Goal: Information Seeking & Learning: Learn about a topic

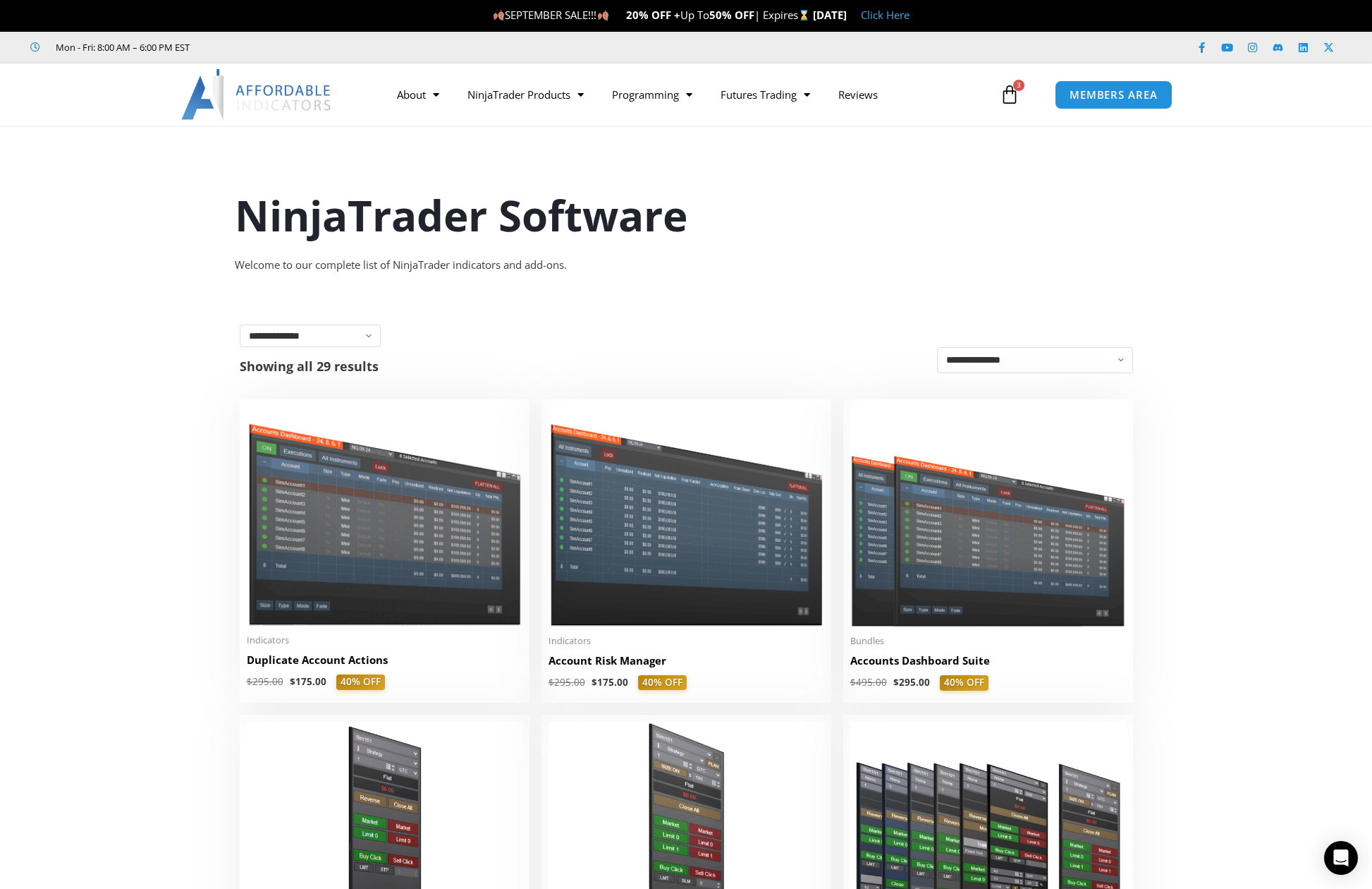
click at [910, 18] on link "Click Here" at bounding box center [885, 15] width 49 height 14
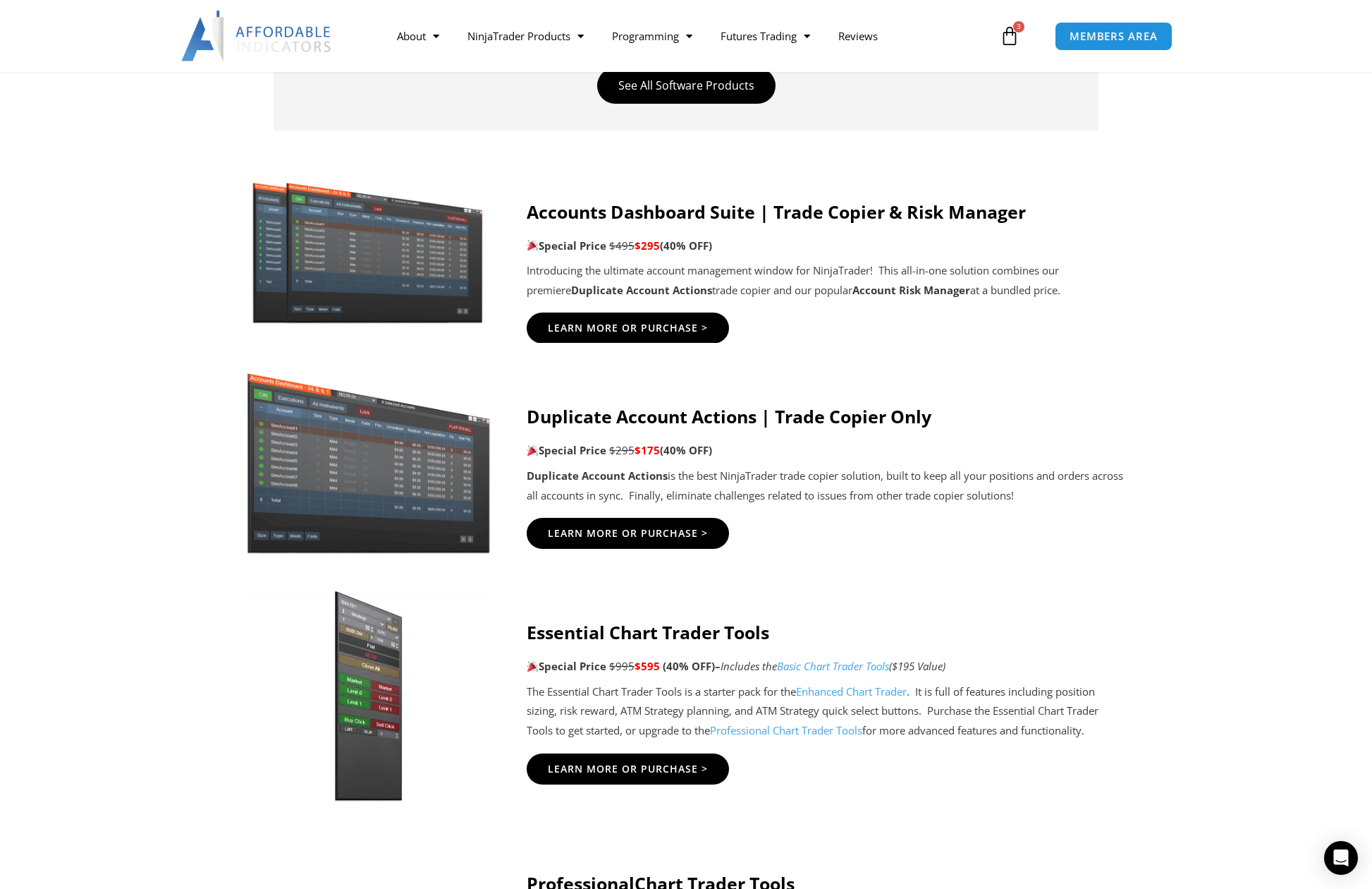
scroll to position [846, 0]
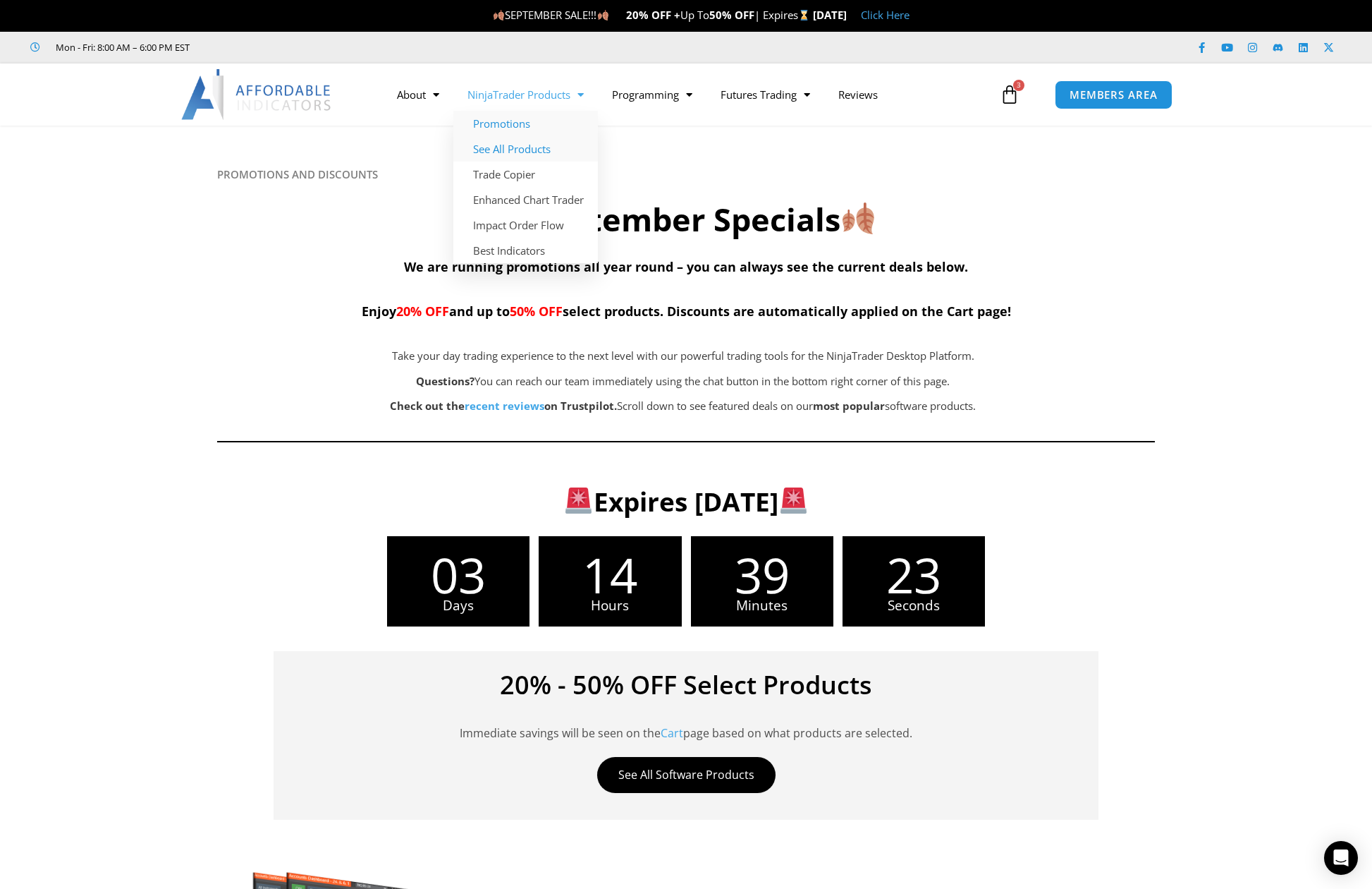
click at [531, 145] on link "See All Products" at bounding box center [526, 148] width 145 height 26
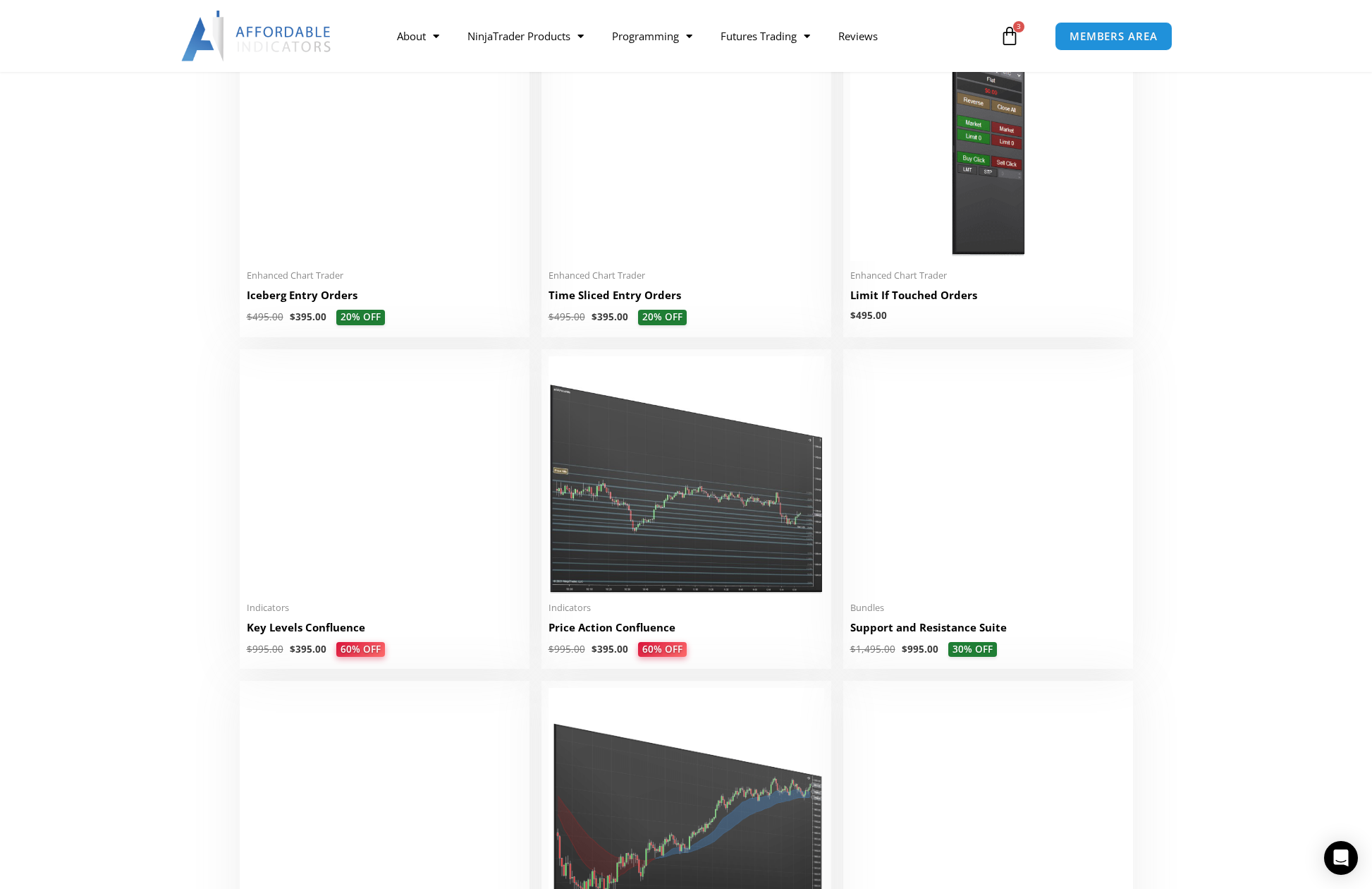
scroll to position [1833, 0]
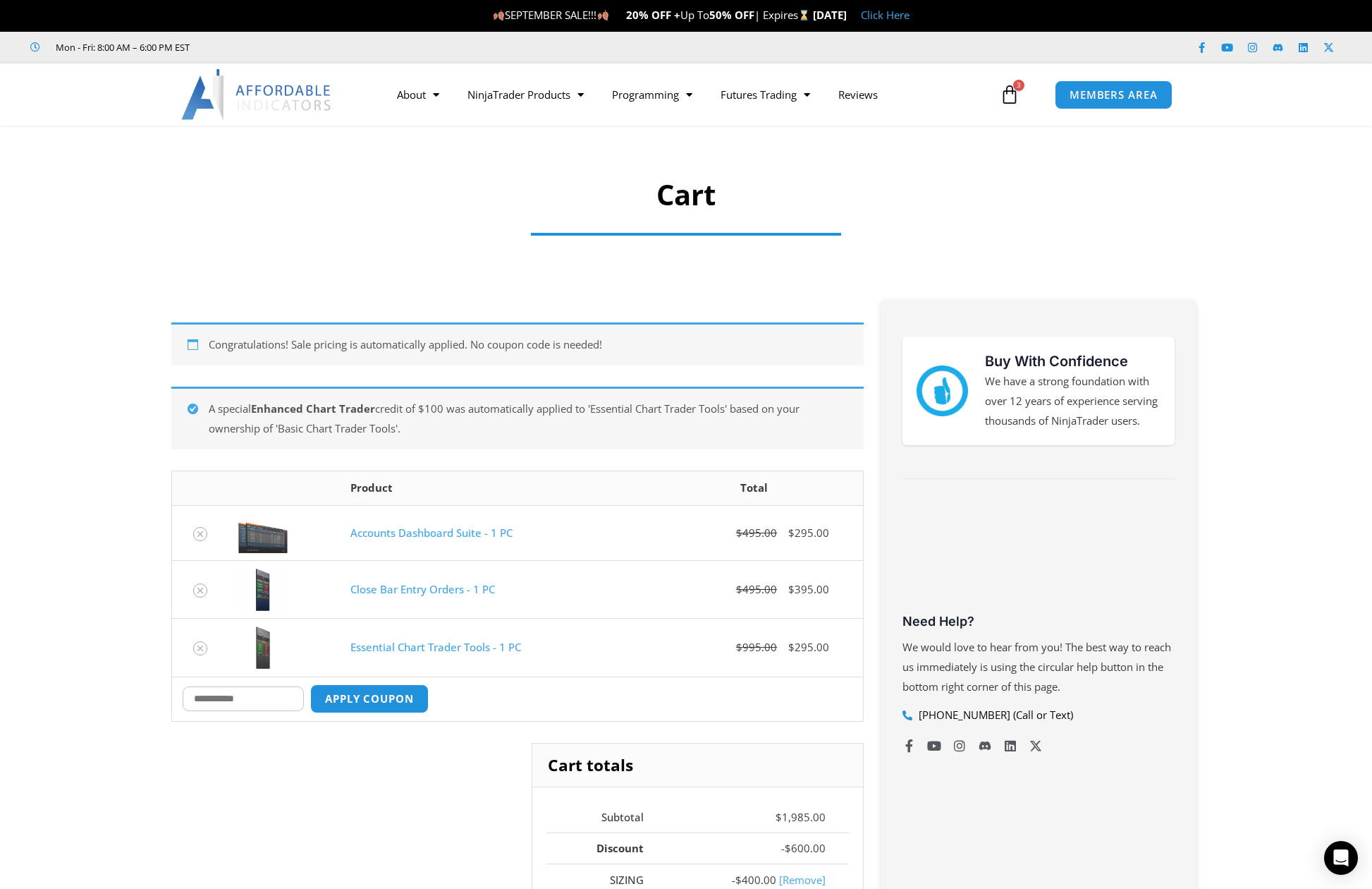
click at [57, 91] on div at bounding box center [686, 94] width 1372 height 62
click at [525, 148] on link "See All Products" at bounding box center [526, 148] width 145 height 26
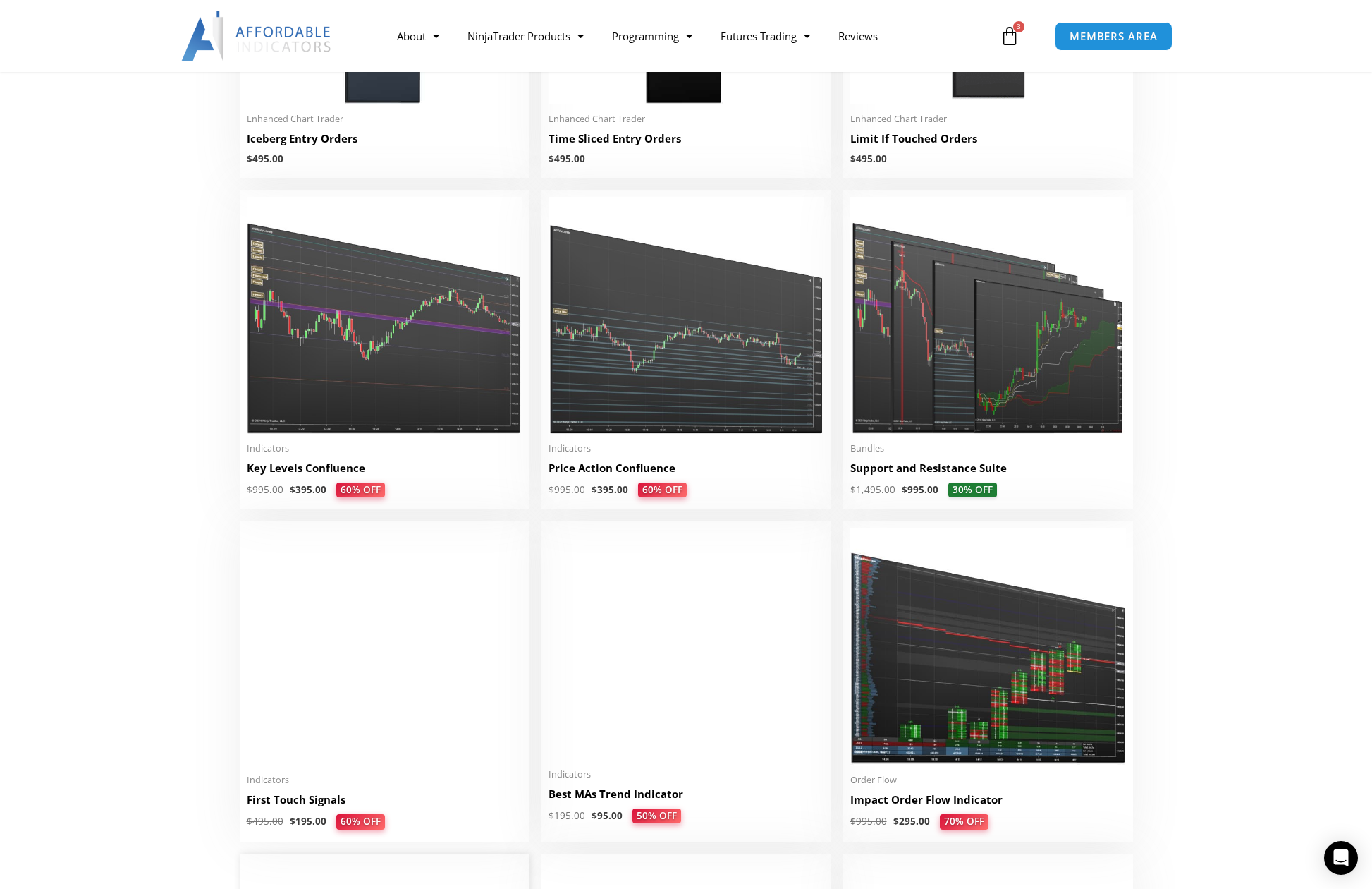
scroll to position [1833, 0]
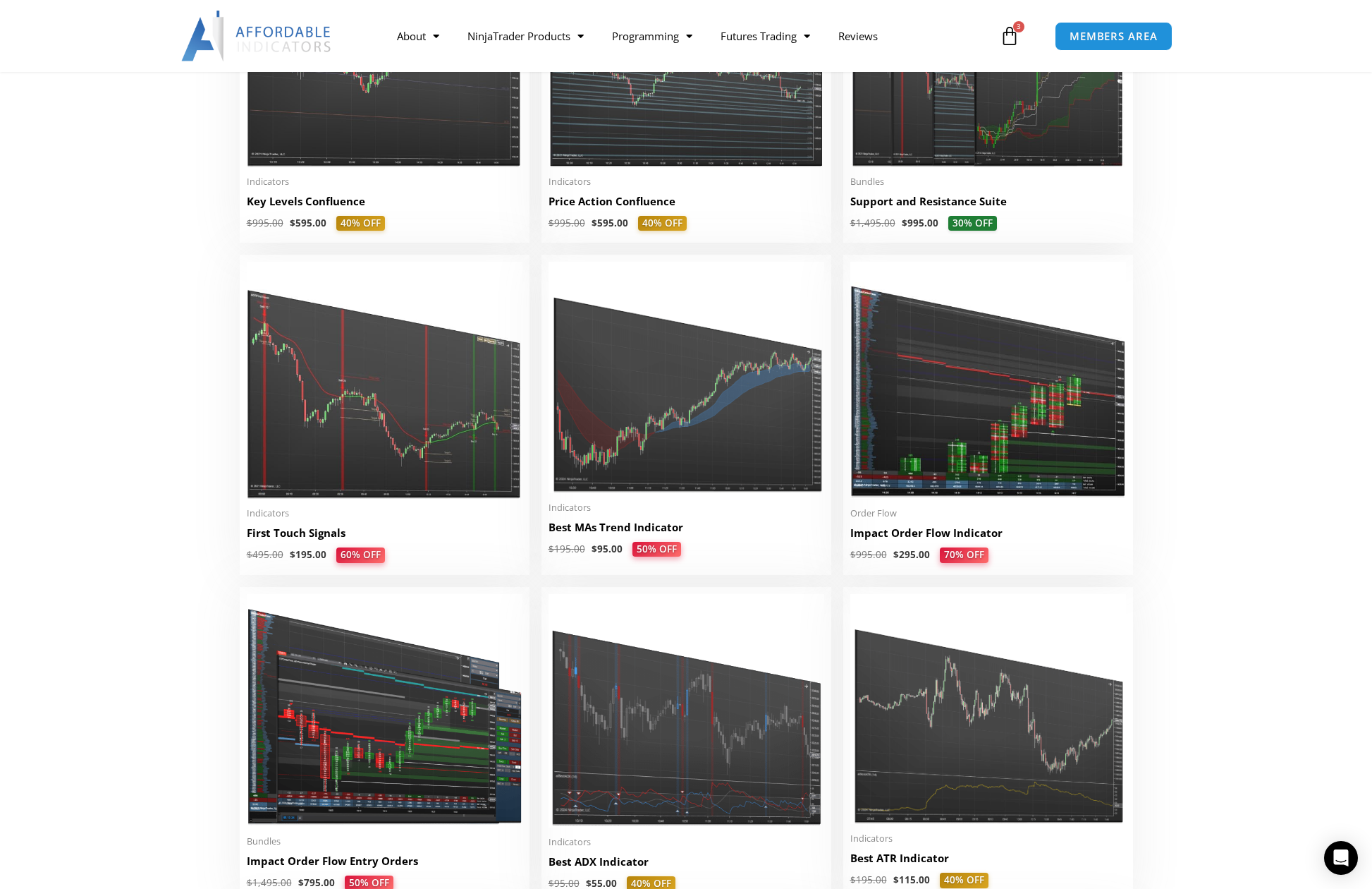
scroll to position [2256, 0]
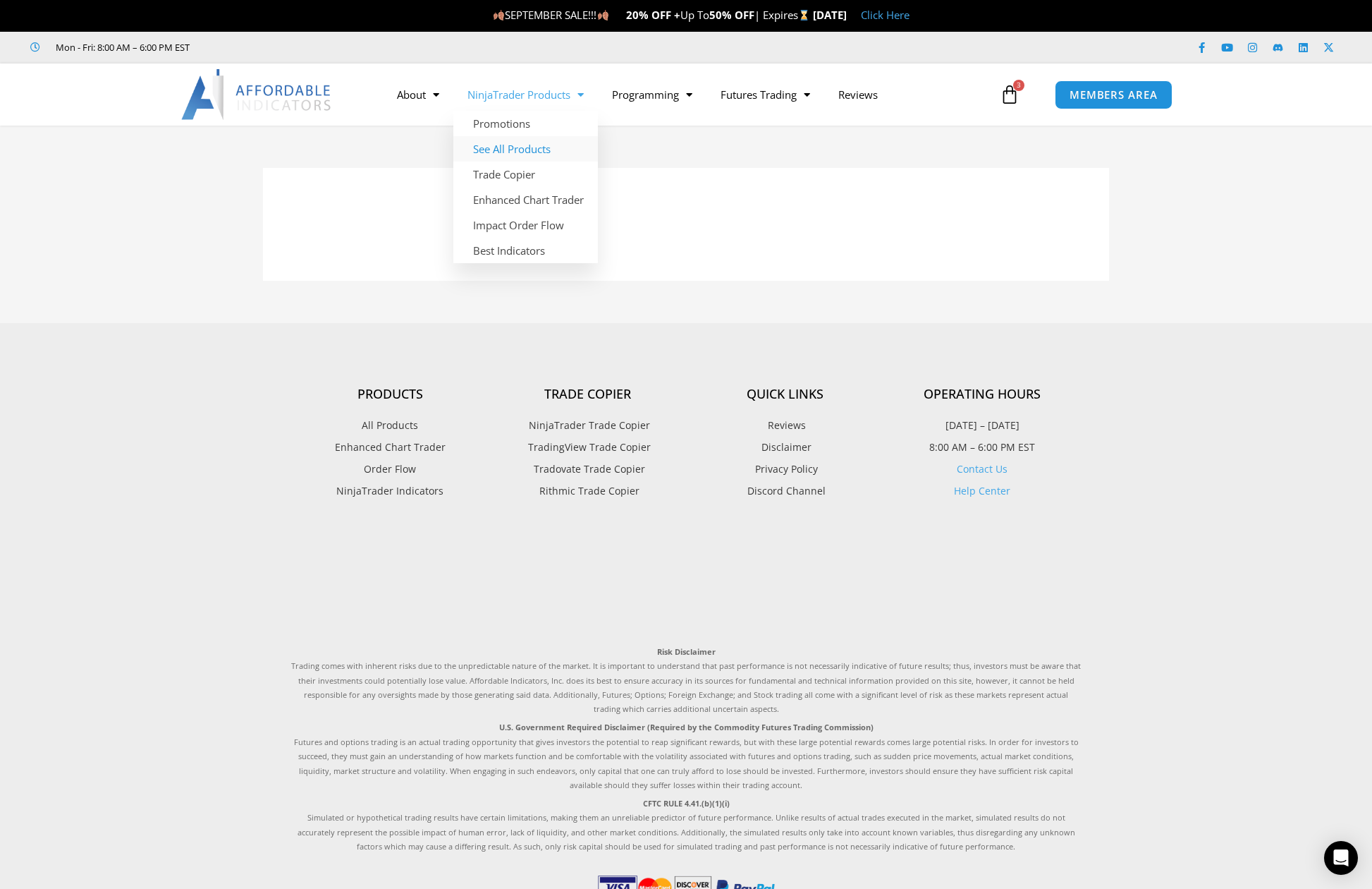
click at [506, 146] on link "See All Products" at bounding box center [526, 148] width 145 height 26
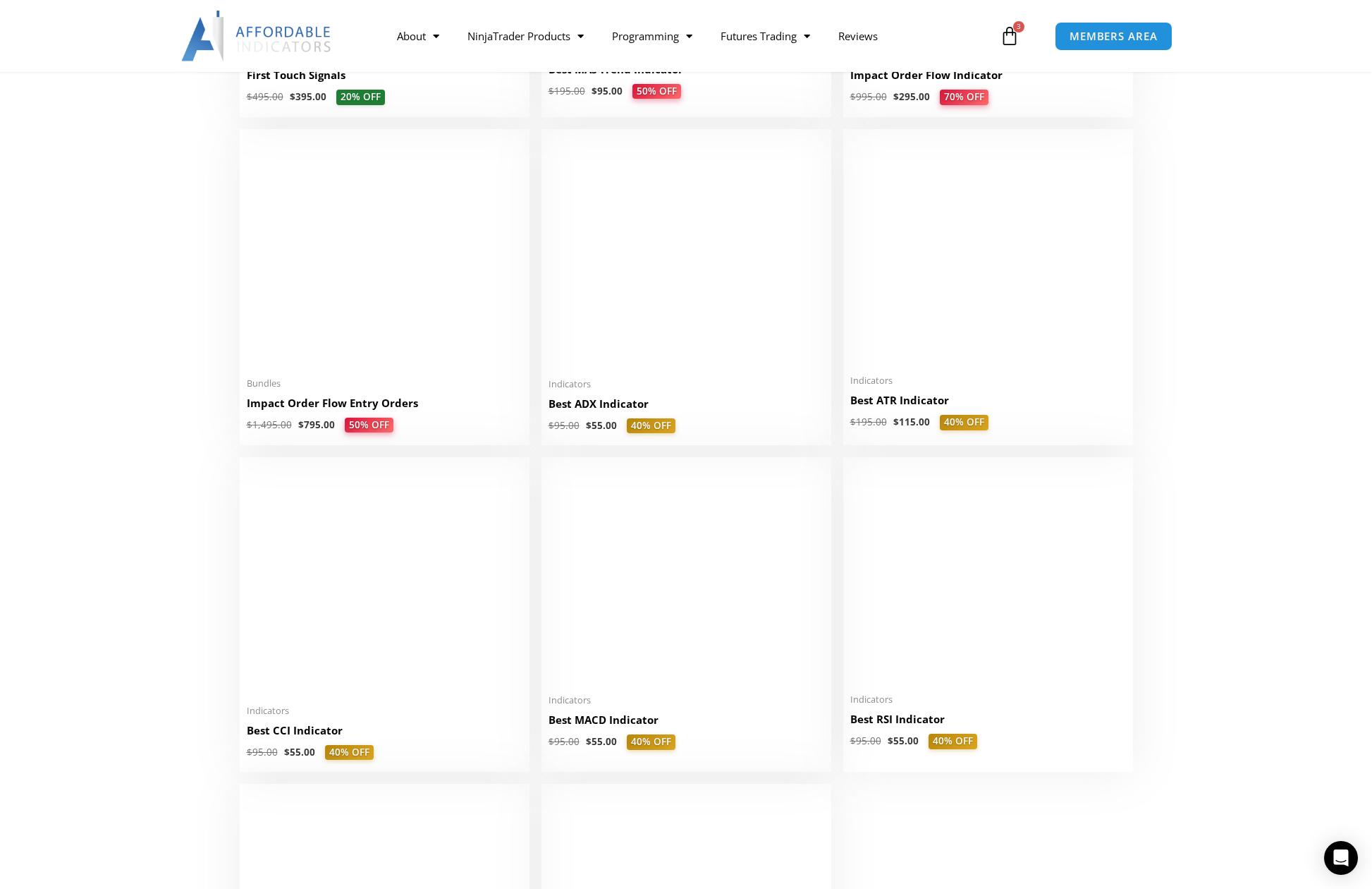
scroll to position [2538, 0]
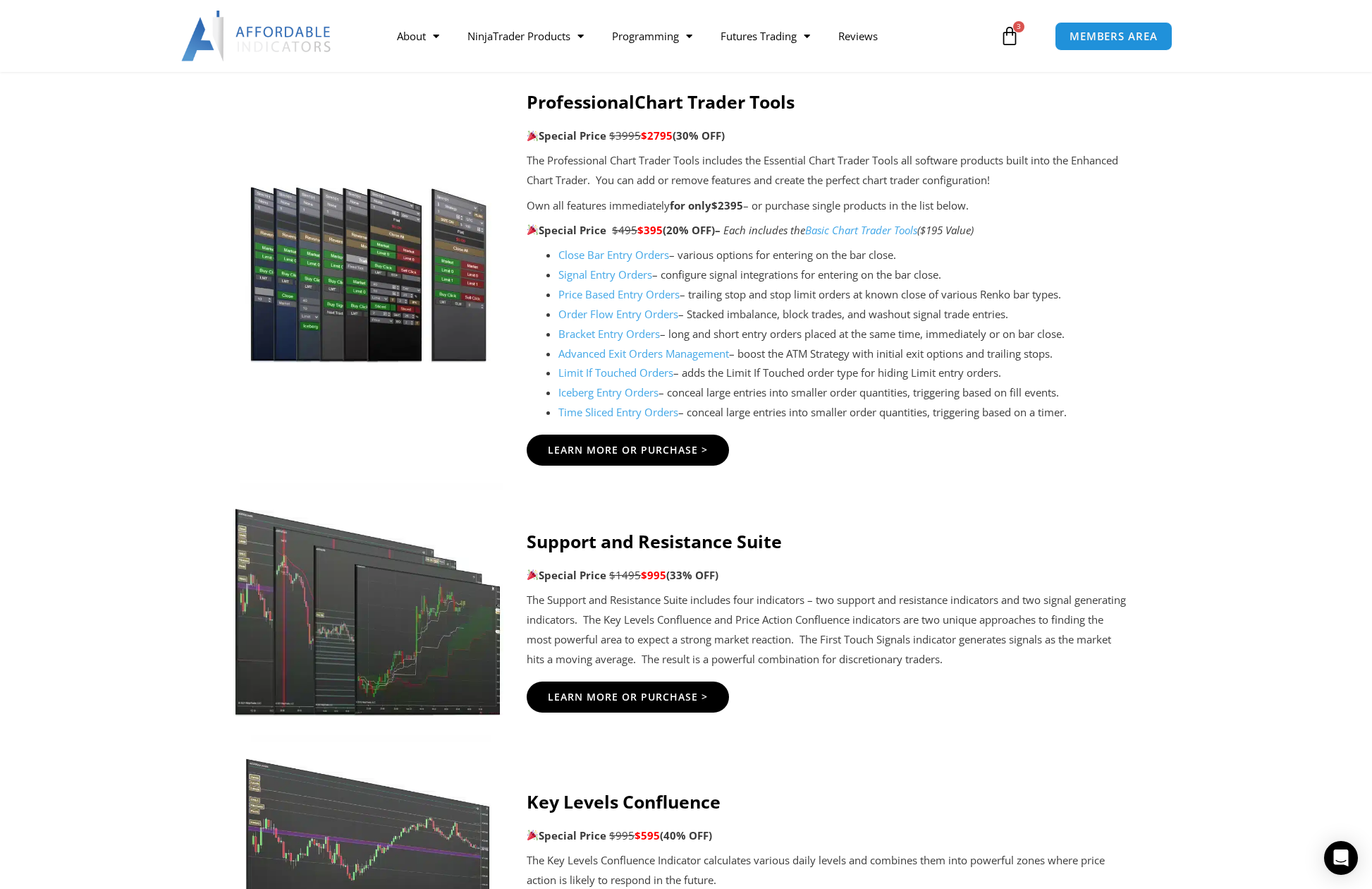
scroll to position [1411, 0]
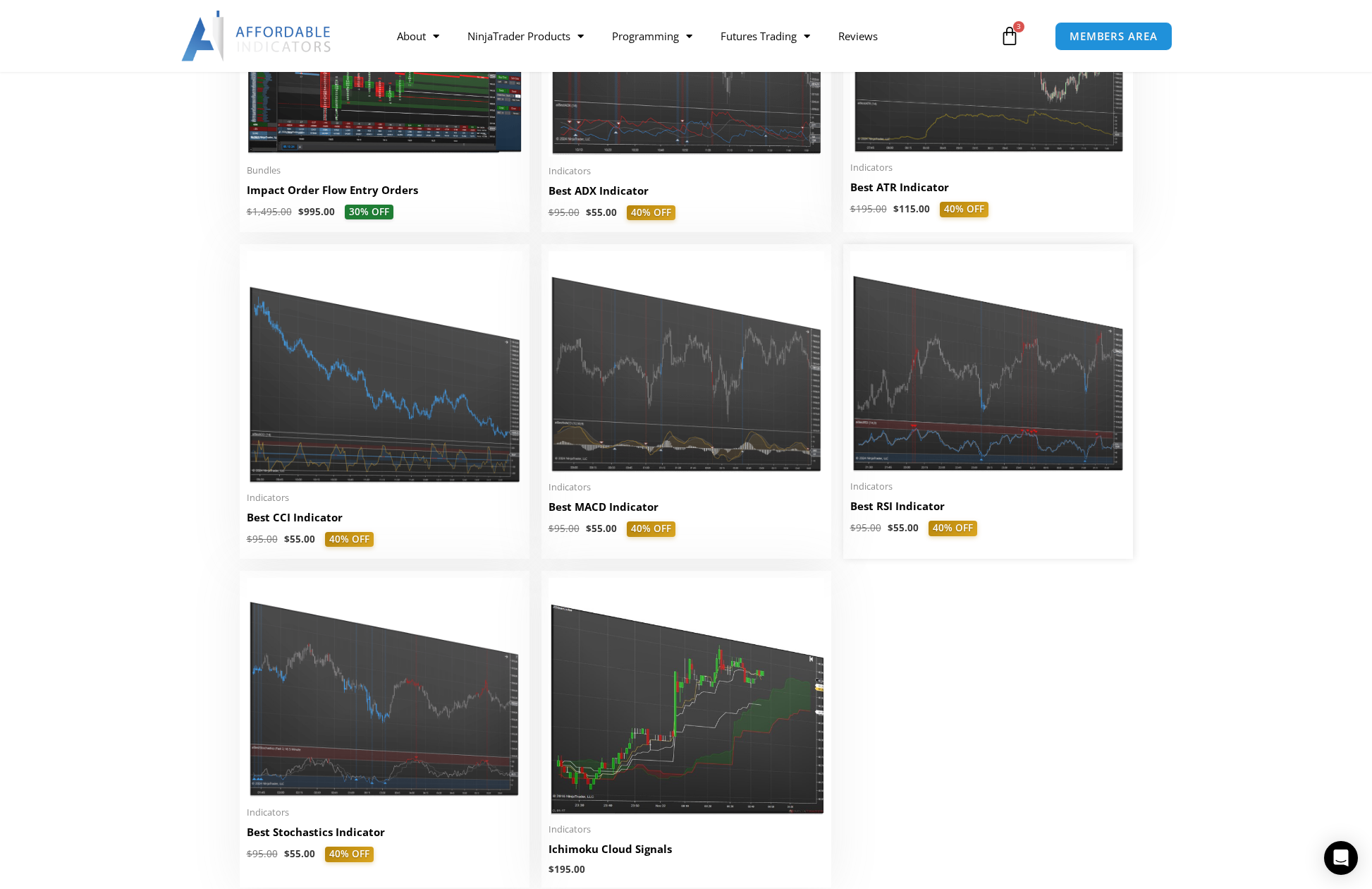
scroll to position [2820, 0]
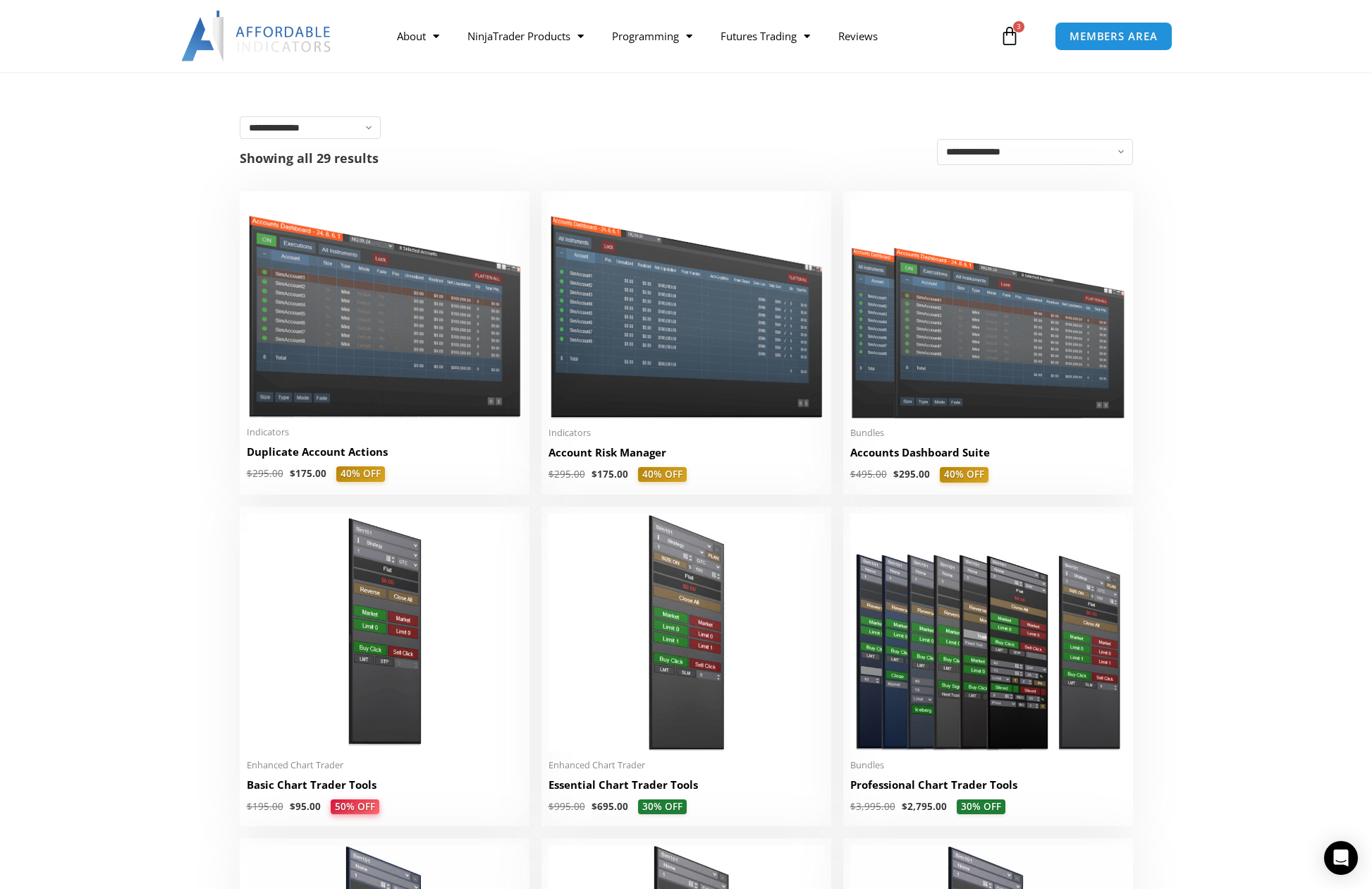
scroll to position [282, 0]
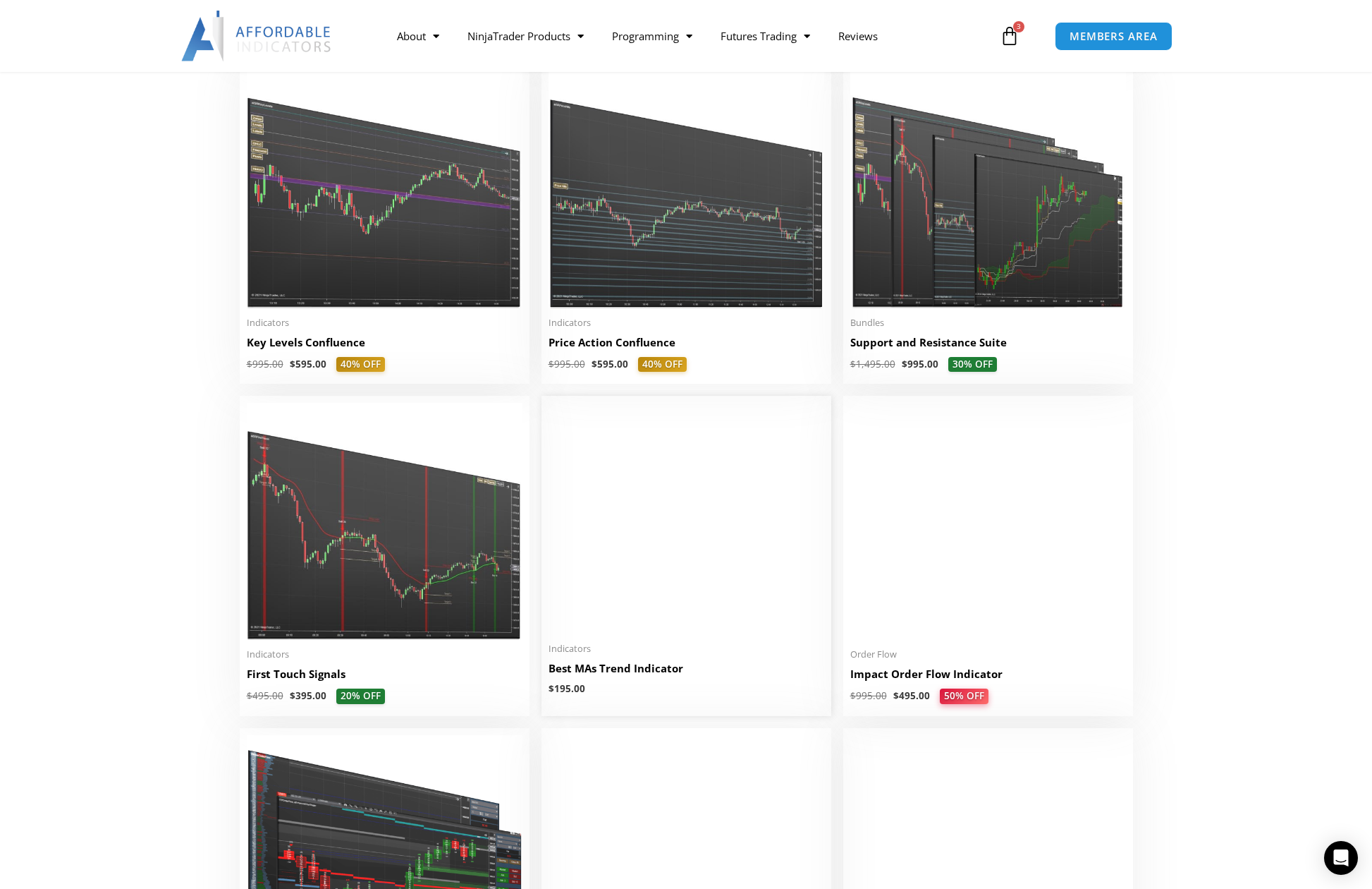
scroll to position [2116, 0]
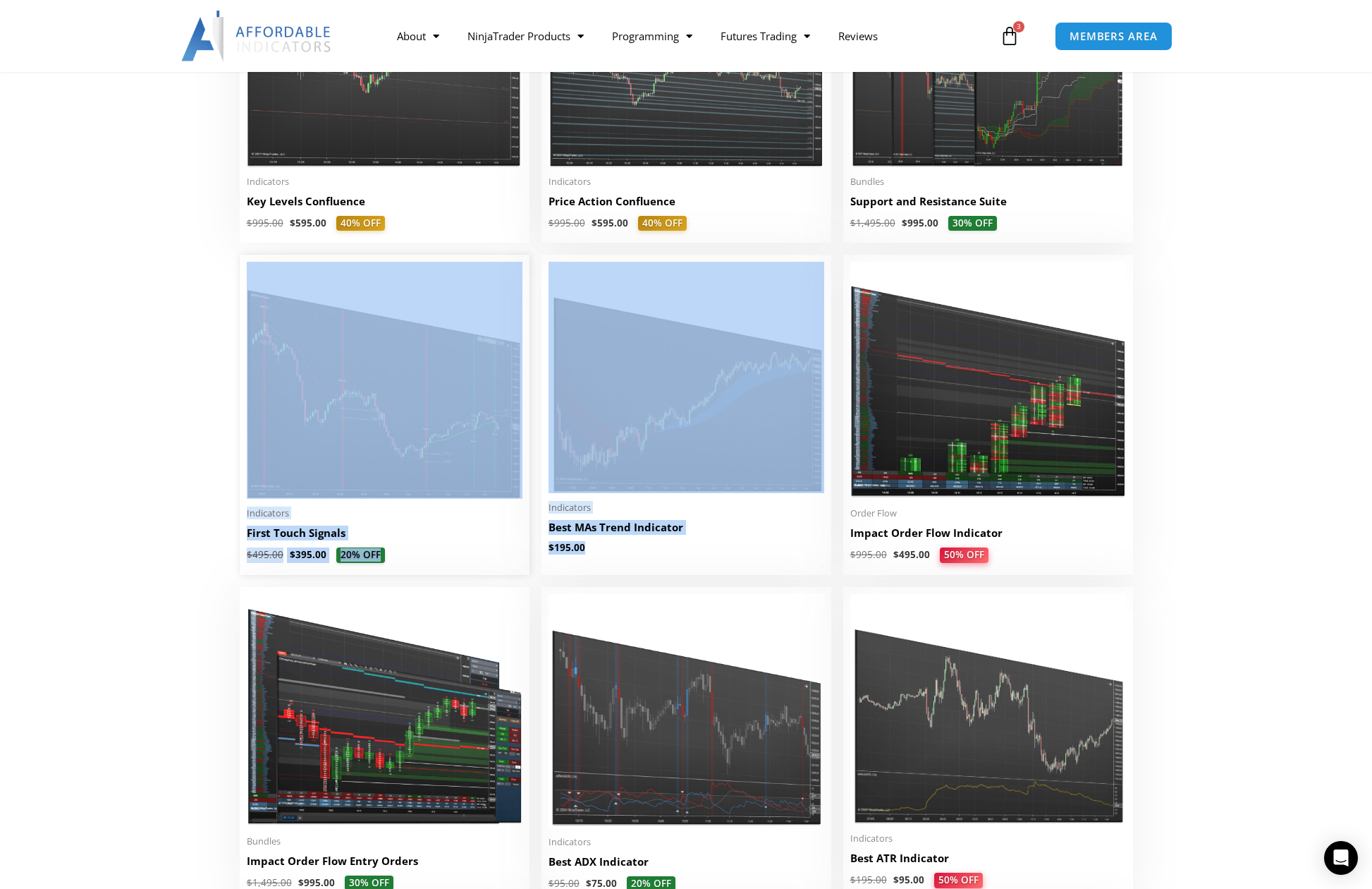
drag, startPoint x: 598, startPoint y: 566, endPoint x: 340, endPoint y: 464, distance: 277.4
click at [800, 541] on link "Best MAs Trend Indicator" at bounding box center [686, 531] width 276 height 22
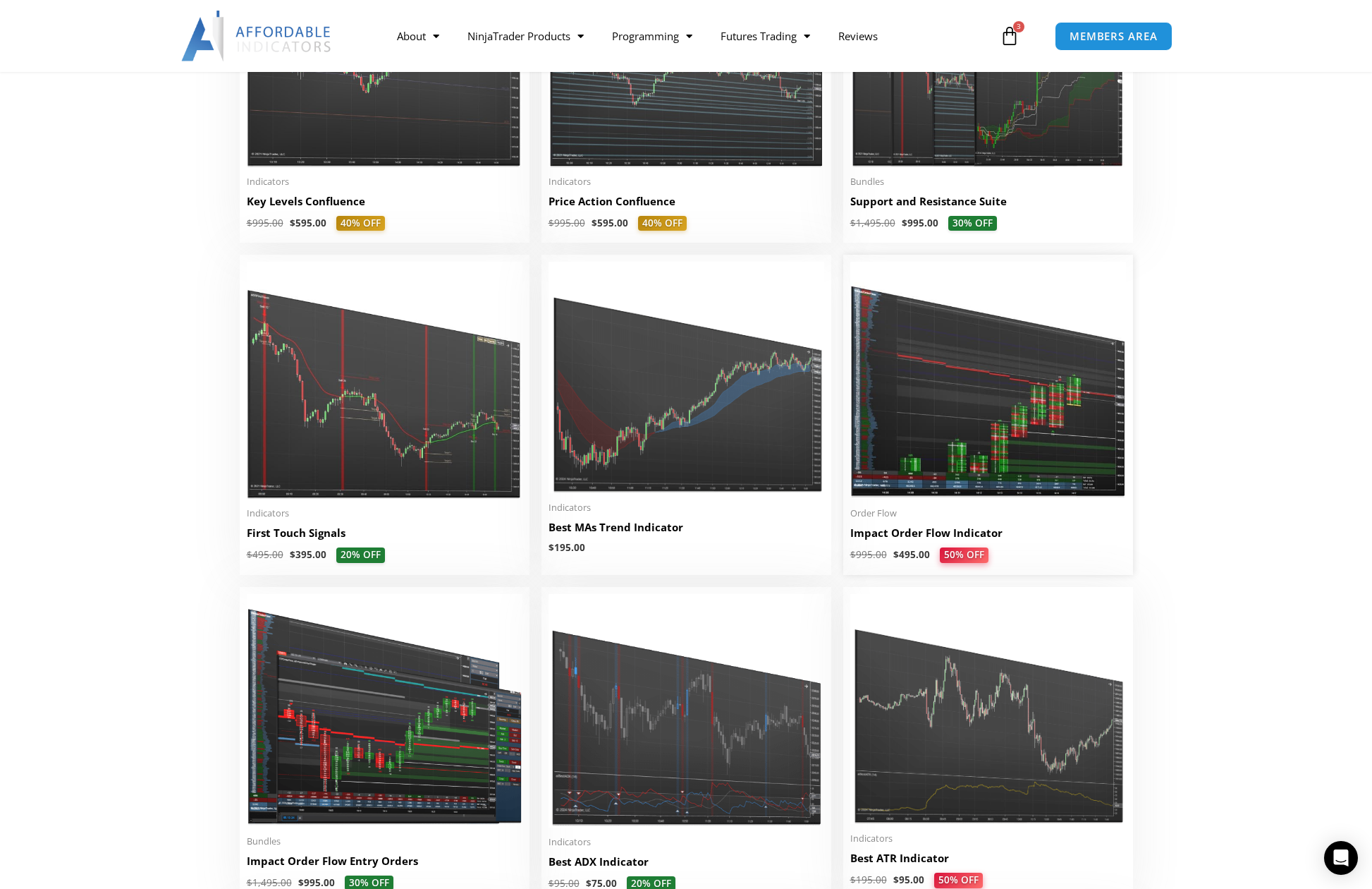
click at [1056, 555] on span "$ 995.00 $ 495.00 50% OFF" at bounding box center [988, 555] width 276 height 16
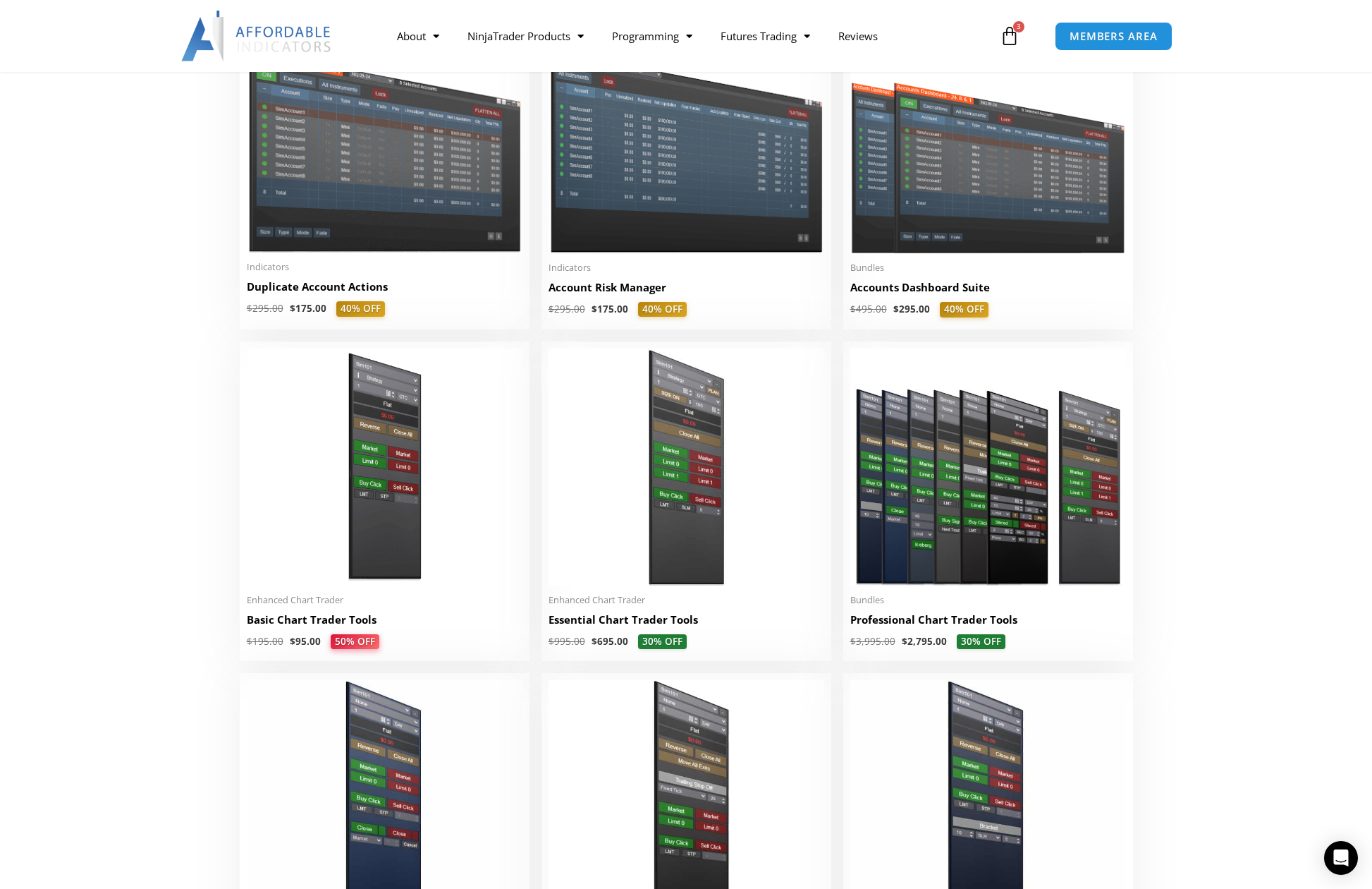
scroll to position [282, 0]
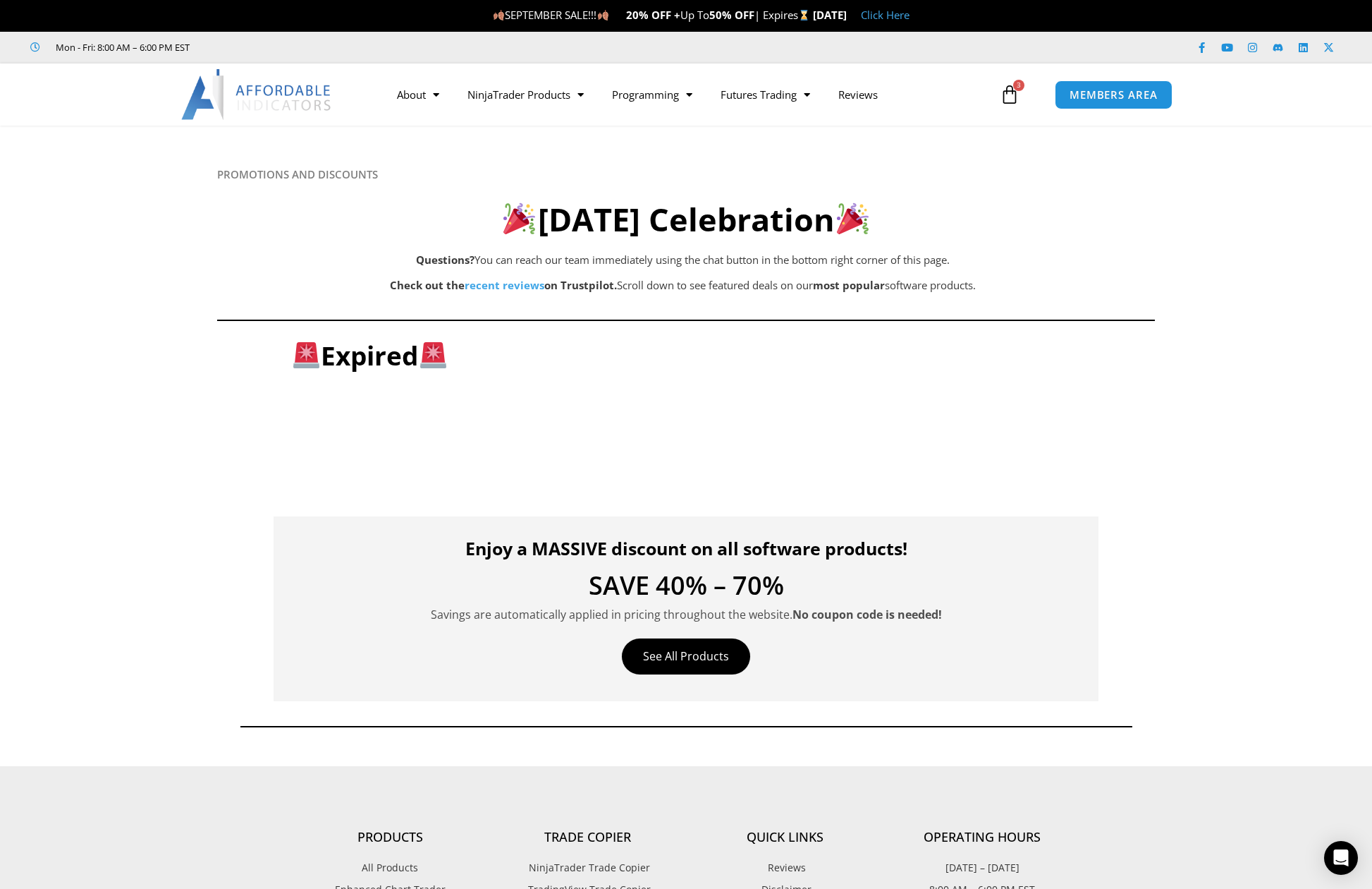
click at [910, 14] on link "Click Here" at bounding box center [885, 15] width 49 height 14
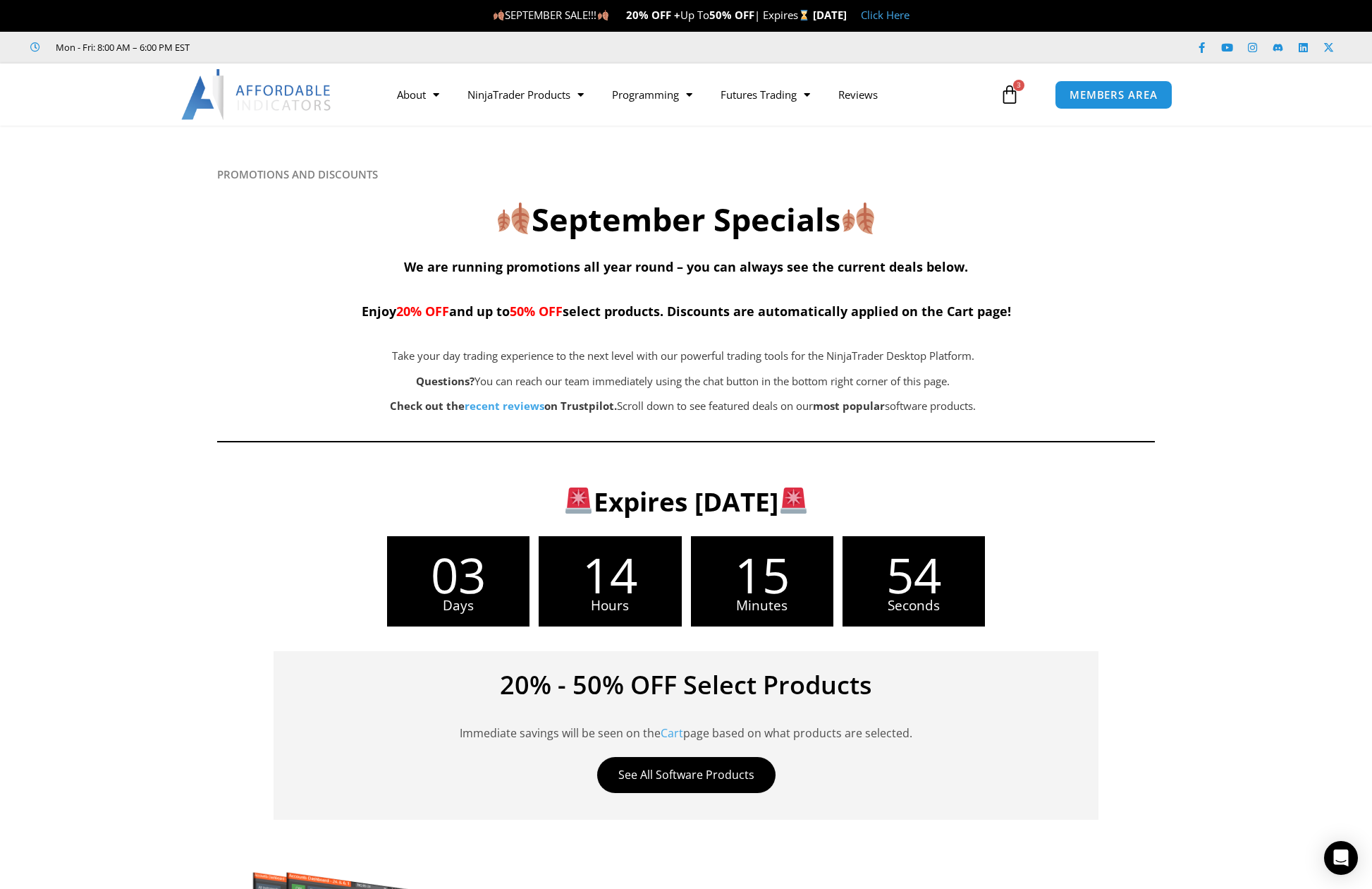
click at [1054, 185] on div "PROMOTIONS AND DISCOUNTS September Specials We are running promotions all year …" at bounding box center [685, 311] width 937 height 285
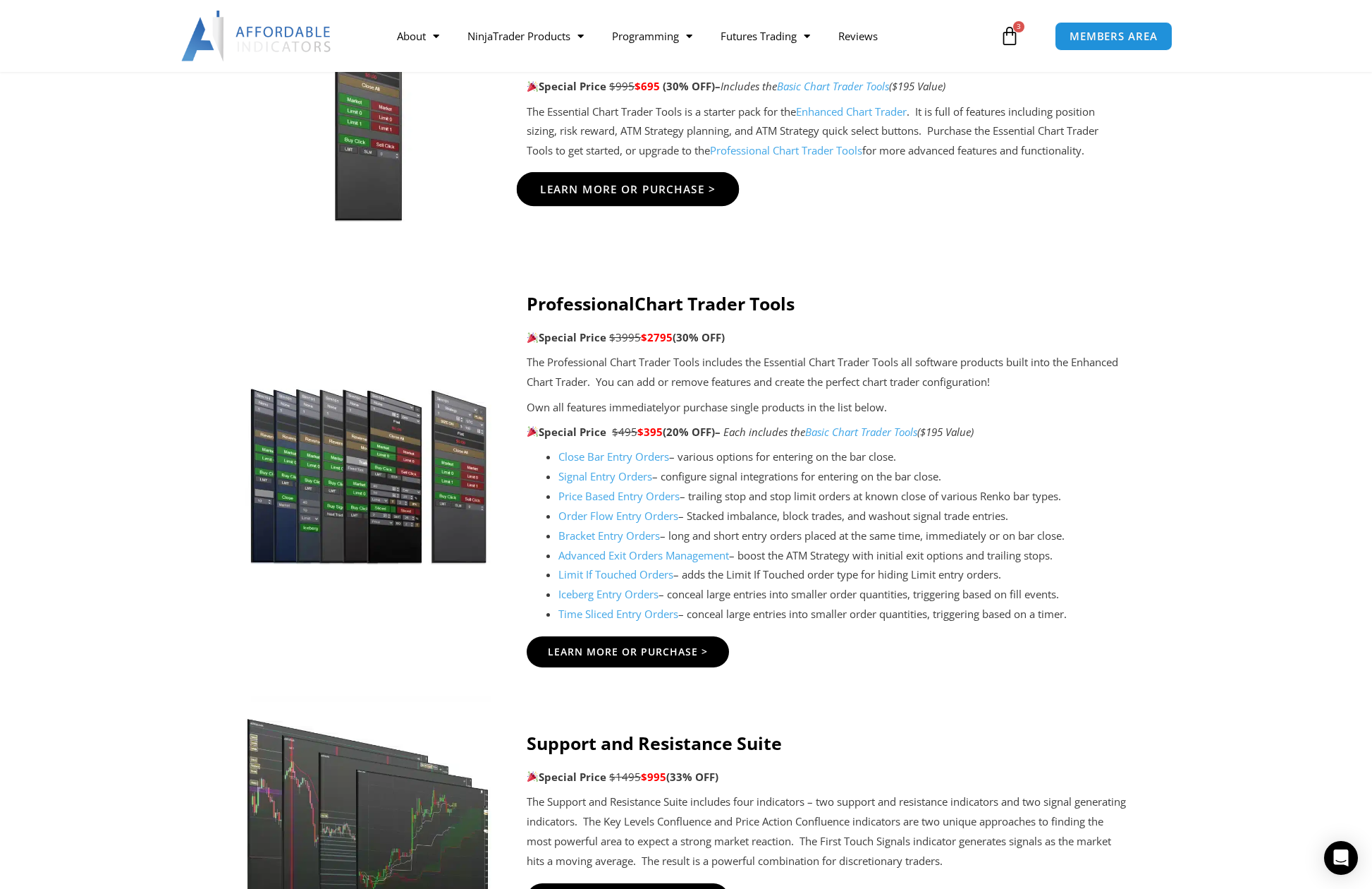
scroll to position [1269, 0]
drag, startPoint x: 636, startPoint y: 646, endPoint x: 1118, endPoint y: 445, distance: 522.2
click at [1118, 445] on div "The Professional Chart Trader Tools includes the Essential Chart Trader Tools a…" at bounding box center [827, 487] width 600 height 271
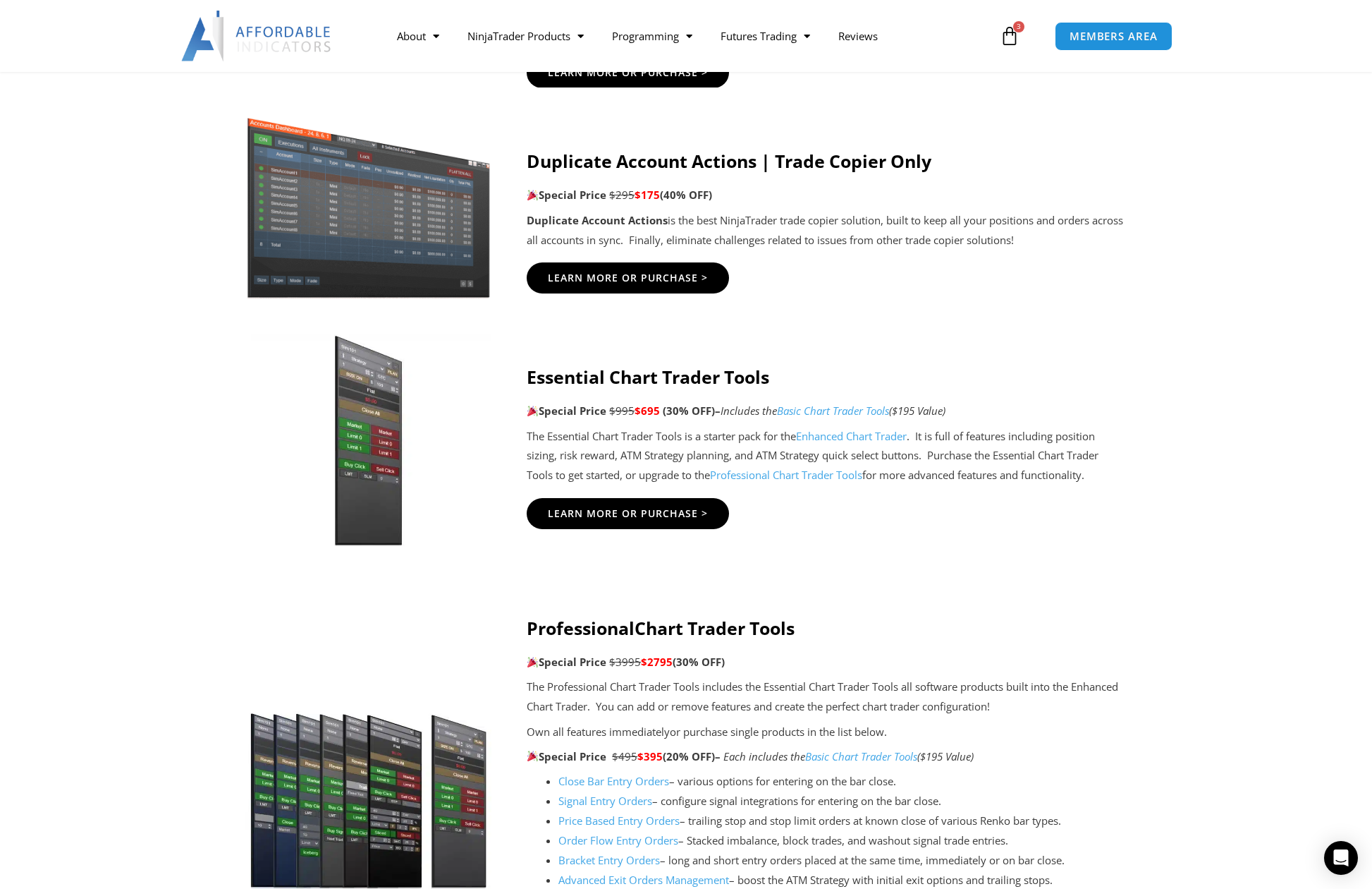
scroll to position [987, 0]
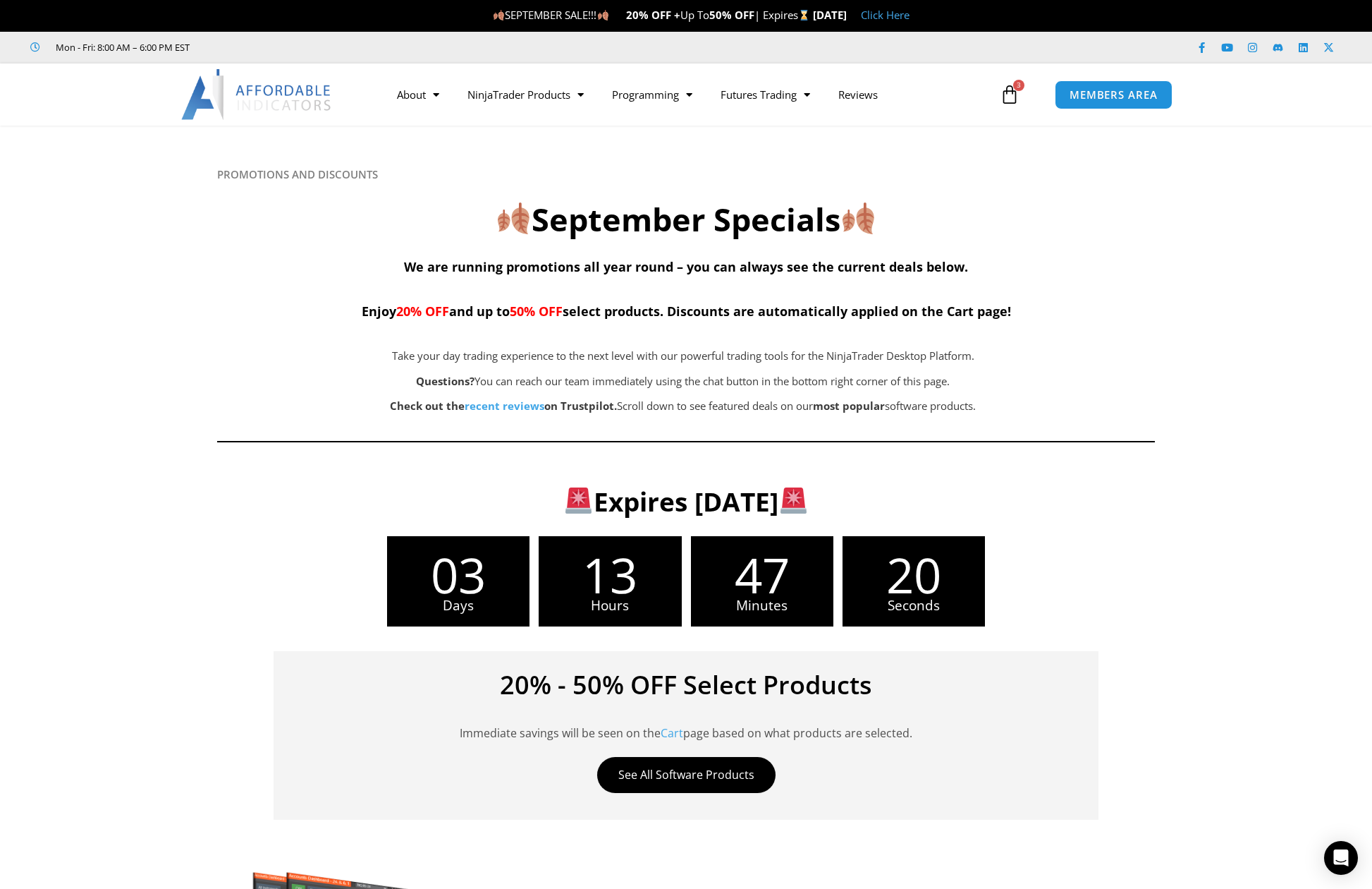
click at [1248, 332] on div at bounding box center [686, 296] width 1372 height 342
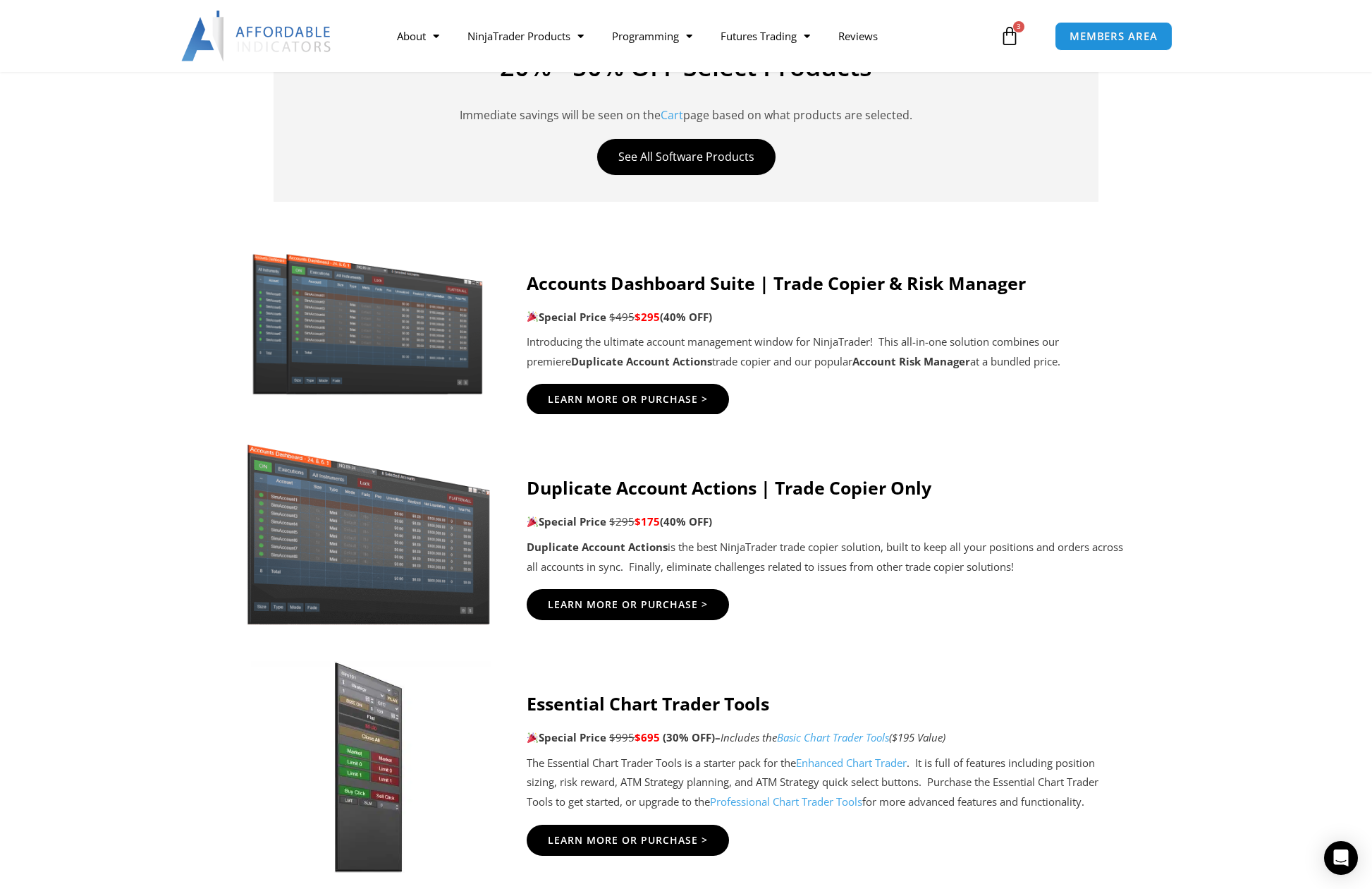
scroll to position [705, 0]
